Goal: Check status

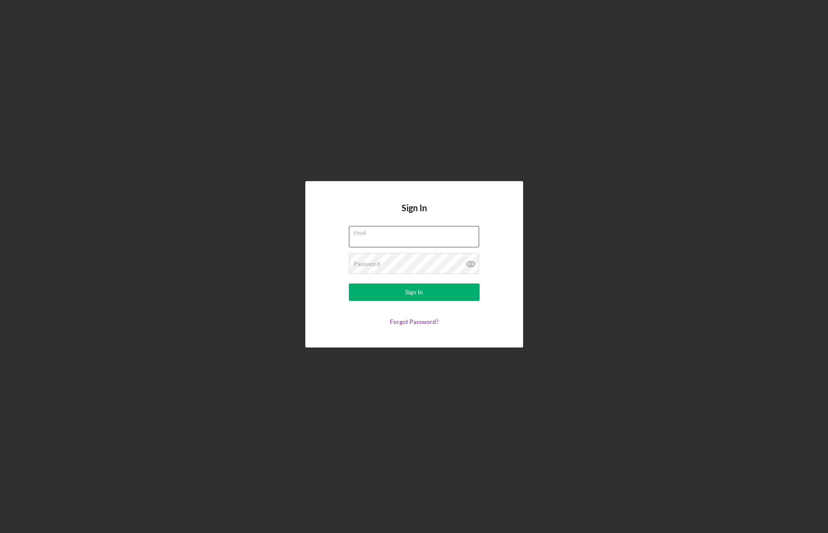
type input "[PERSON_NAME][EMAIL_ADDRESS][PERSON_NAME][DOMAIN_NAME]"
click at [411, 291] on div "Sign In" at bounding box center [414, 291] width 18 height 17
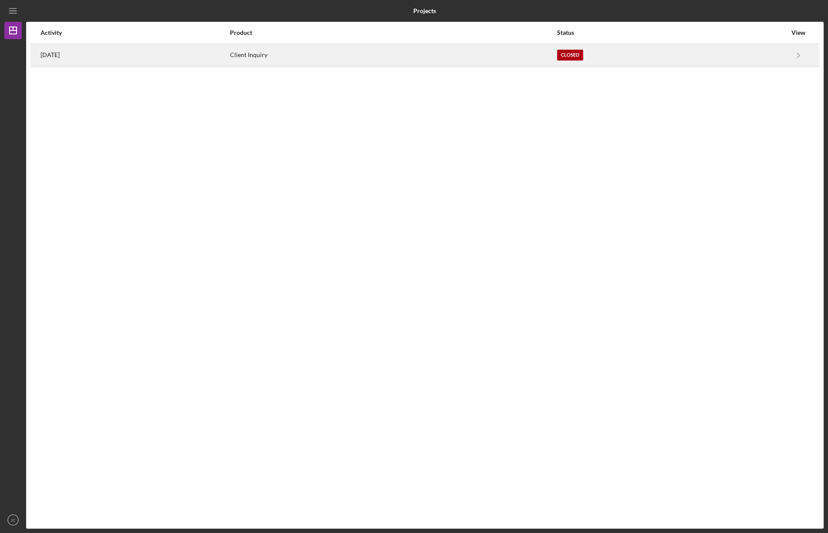
click at [583, 53] on div "Closed" at bounding box center [570, 55] width 26 height 11
